Goal: Information Seeking & Learning: Learn about a topic

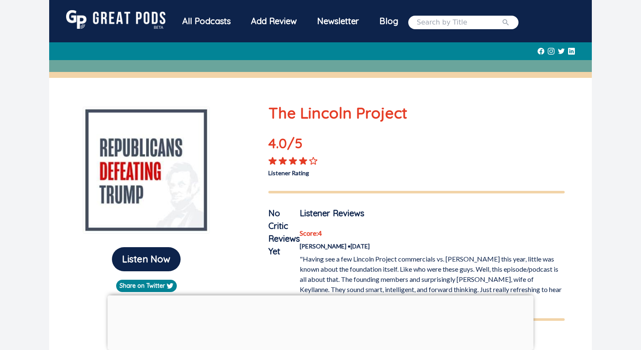
click at [212, 22] on div "All Podcasts" at bounding box center [206, 21] width 69 height 22
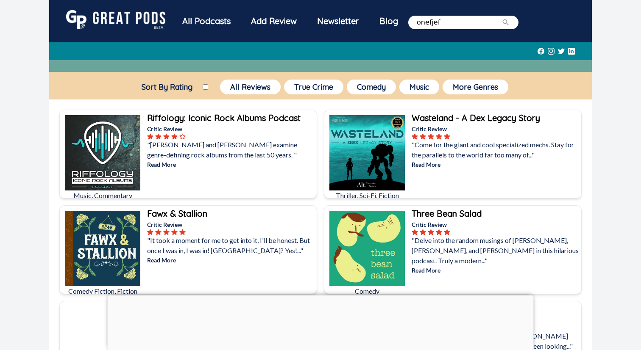
type input "onefjef"
click at [501, 17] on button "submit" at bounding box center [505, 22] width 8 height 10
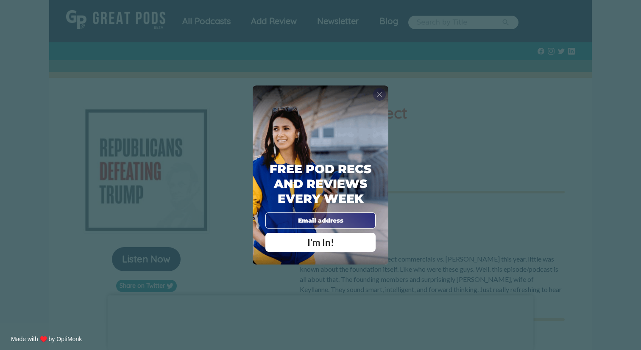
click at [380, 96] on span "X" at bounding box center [379, 94] width 6 height 8
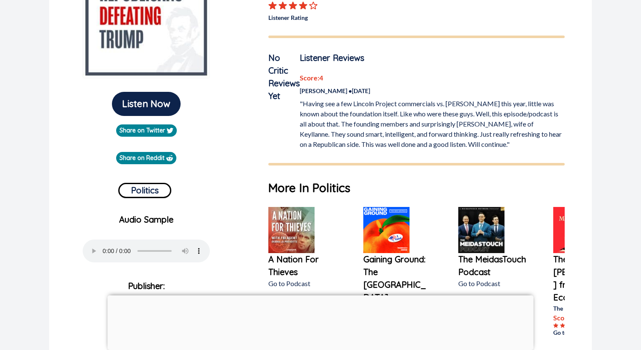
scroll to position [224, 0]
